Goal: Obtain resource: Download file/media

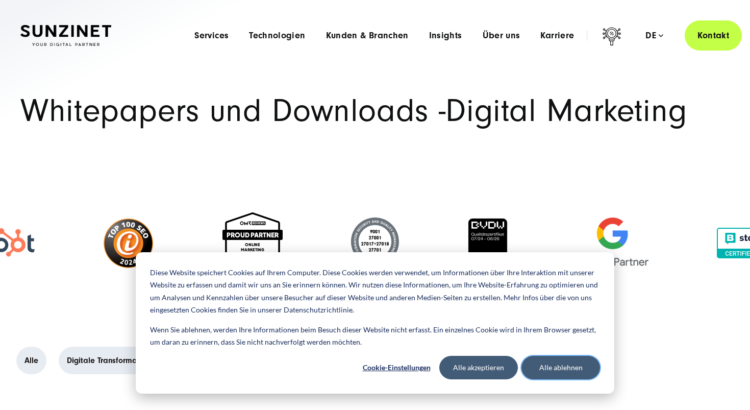
click at [548, 362] on button "Alle ablehnen" at bounding box center [560, 367] width 79 height 23
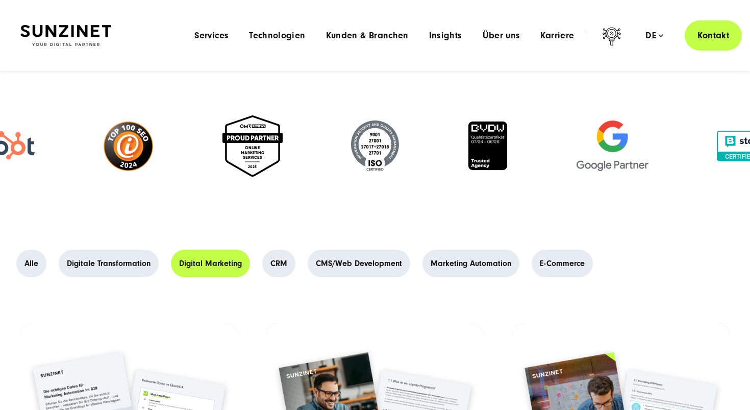
scroll to position [96, 0]
click at [547, 261] on link "E-Commerce" at bounding box center [562, 264] width 61 height 28
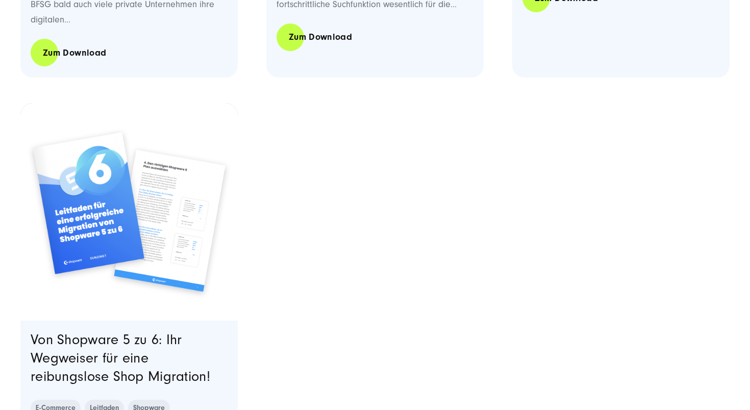
scroll to position [932, 0]
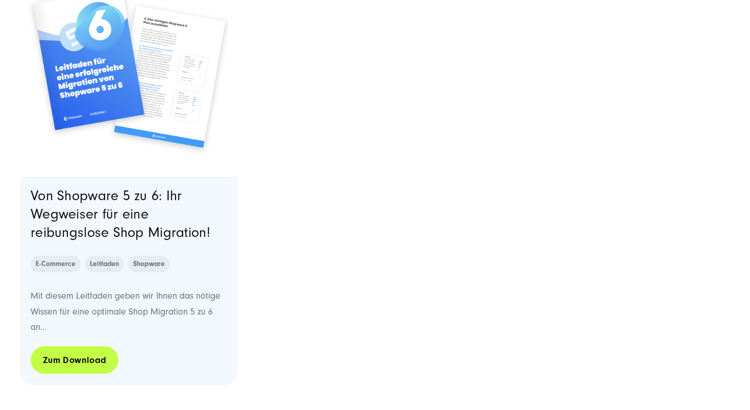
click at [79, 364] on link "Zum Download" at bounding box center [75, 359] width 88 height 29
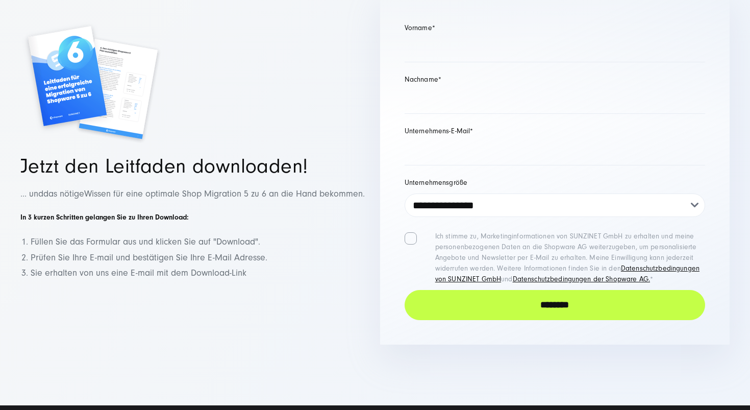
scroll to position [1215, 0]
